Goal: Task Accomplishment & Management: Complete application form

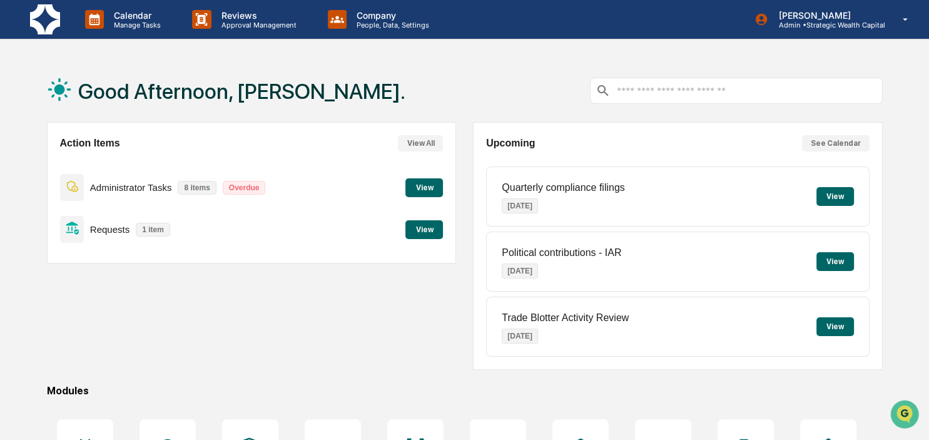
click at [429, 229] on button "View" at bounding box center [425, 229] width 38 height 19
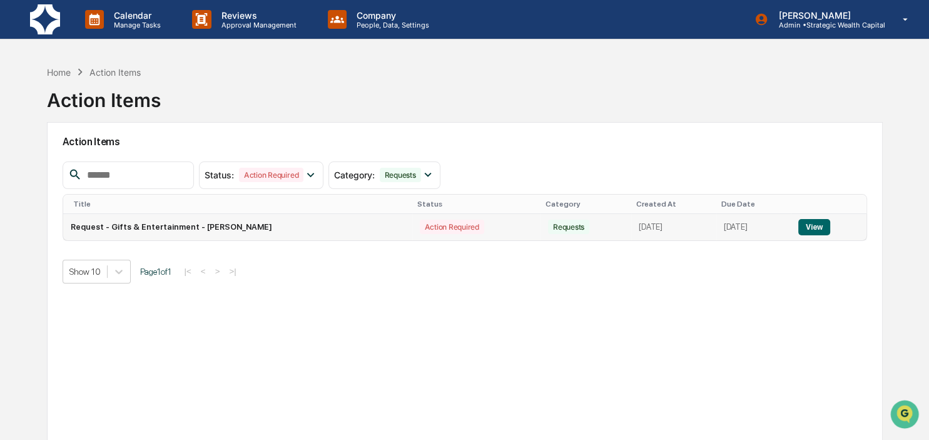
click at [811, 227] on button "View" at bounding box center [815, 227] width 32 height 16
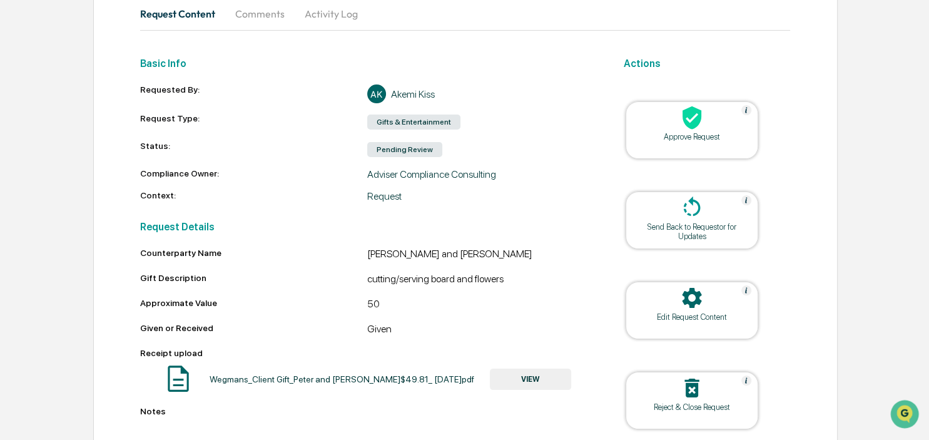
scroll to position [111, 0]
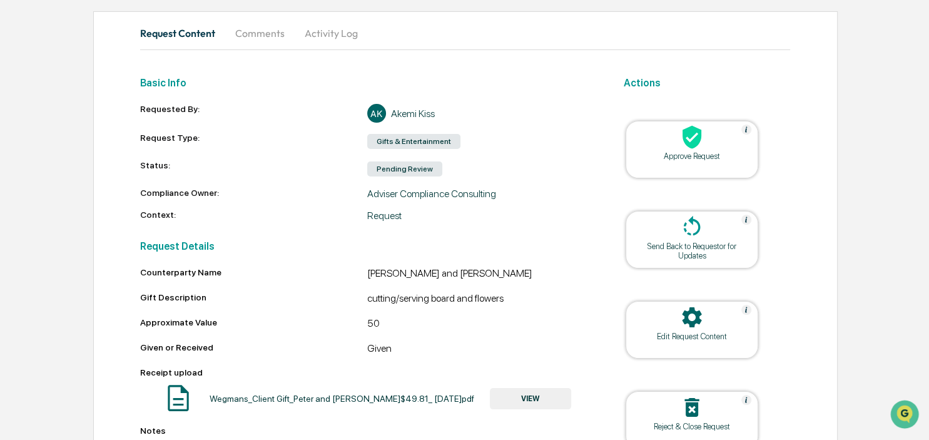
click at [713, 141] on div at bounding box center [692, 138] width 125 height 27
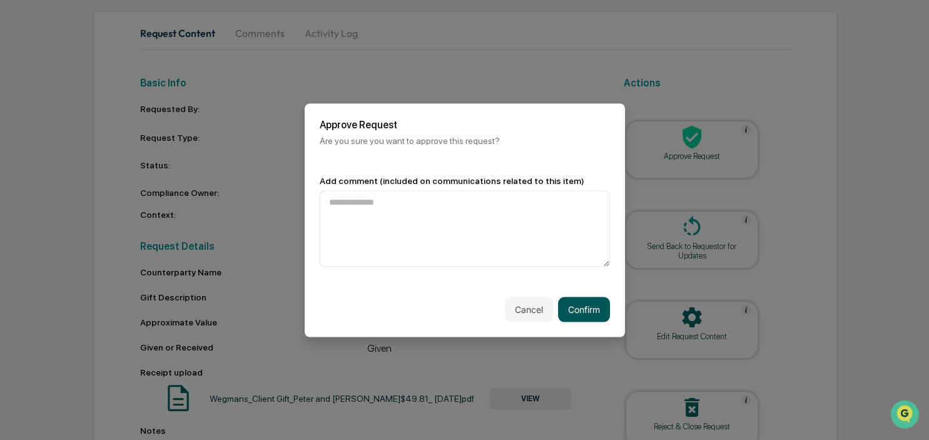
click at [573, 300] on button "Confirm" at bounding box center [584, 309] width 52 height 25
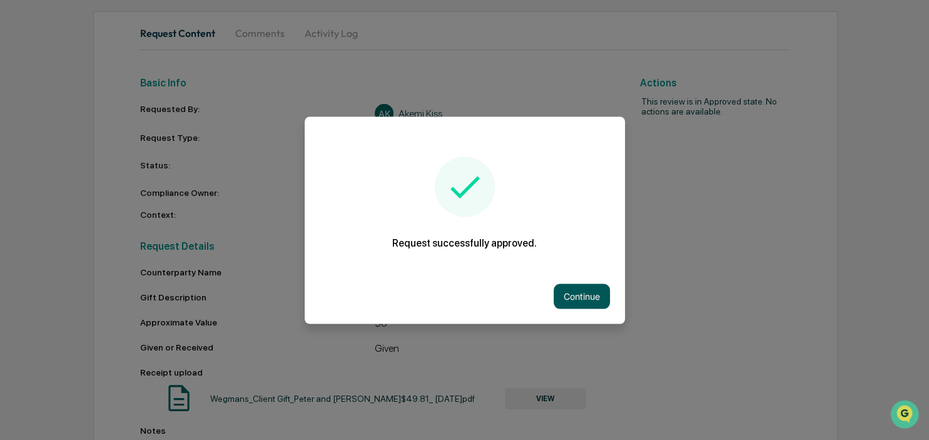
click at [582, 294] on button "Continue" at bounding box center [582, 295] width 56 height 25
